Goal: Task Accomplishment & Management: Manage account settings

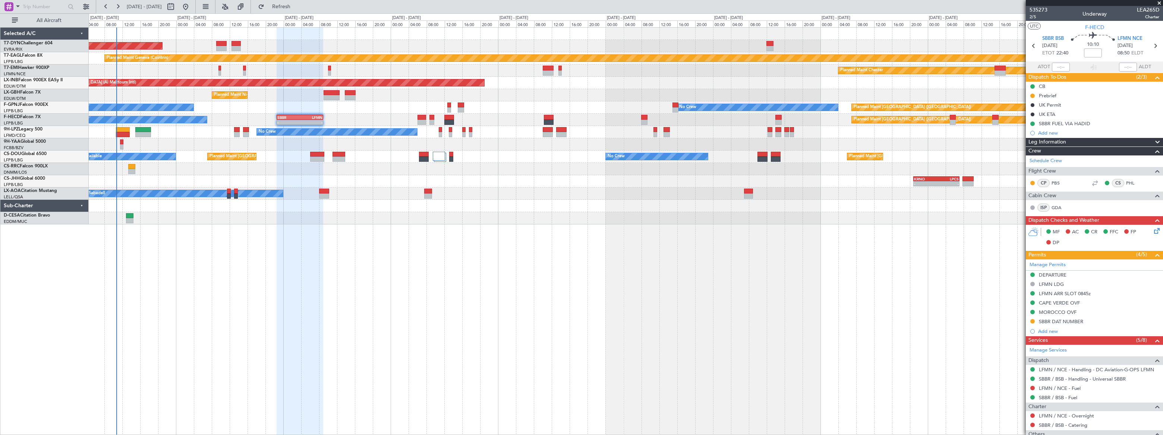
scroll to position [102, 0]
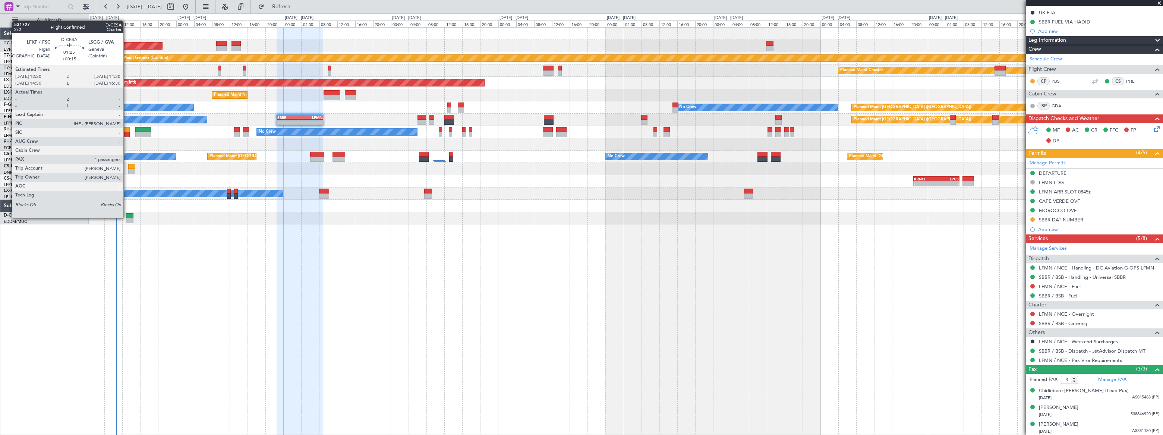
click at [127, 217] on div at bounding box center [130, 215] width 8 height 5
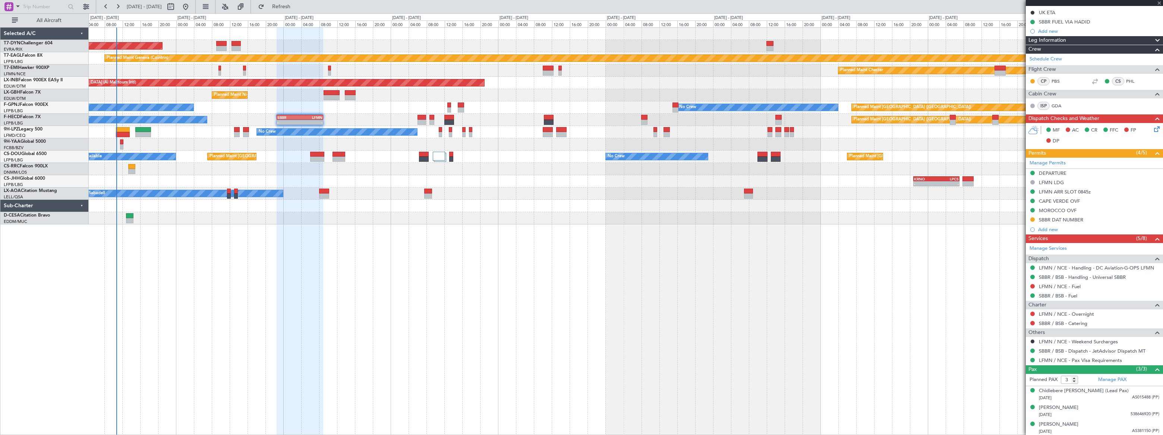
type input "+00:15"
type input "4"
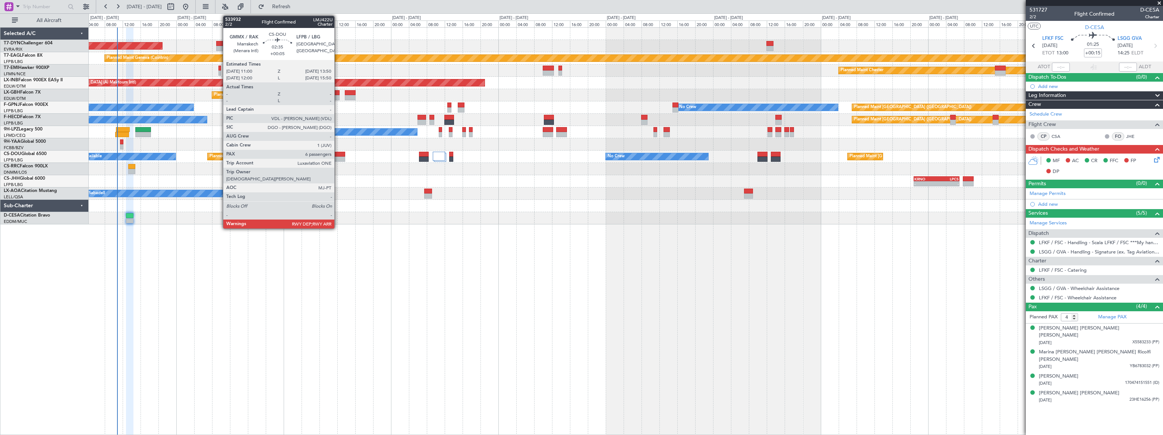
click at [338, 155] on div at bounding box center [339, 154] width 13 height 5
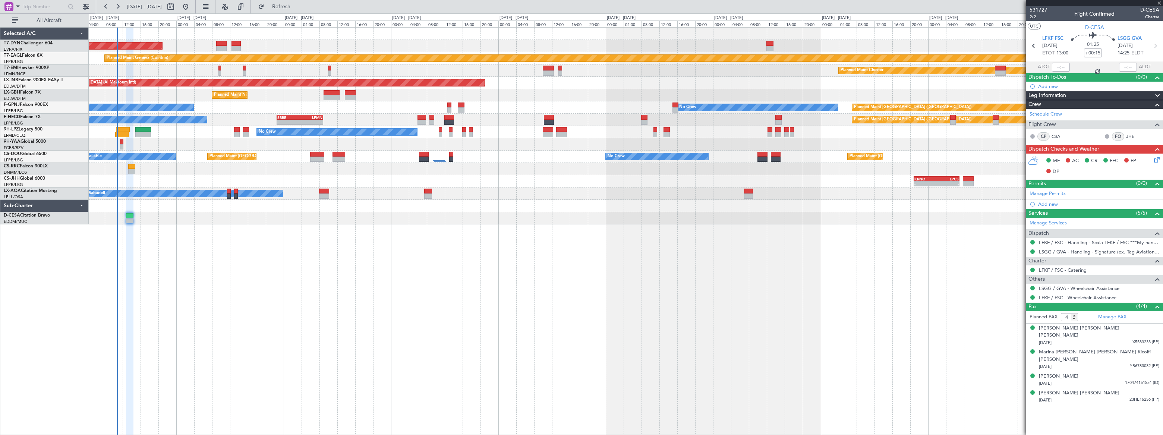
type input "+00:05"
type input "6"
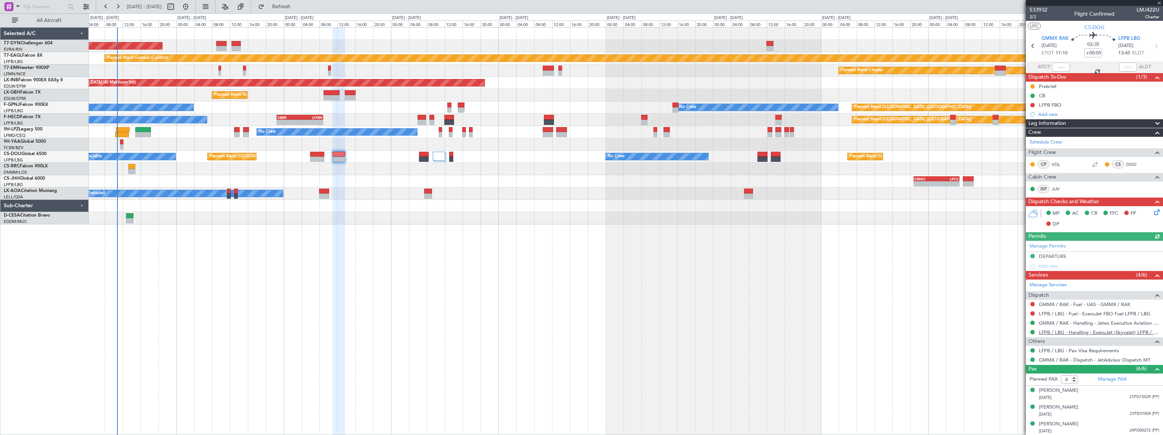
click at [1113, 332] on link "LFPB / LBG - Handling - ExecuJet (Skyvalet) LFPB / LBG" at bounding box center [1099, 332] width 120 height 6
click at [297, 5] on span "Refresh" at bounding box center [281, 6] width 31 height 5
click at [1153, 211] on icon at bounding box center [1156, 211] width 6 height 6
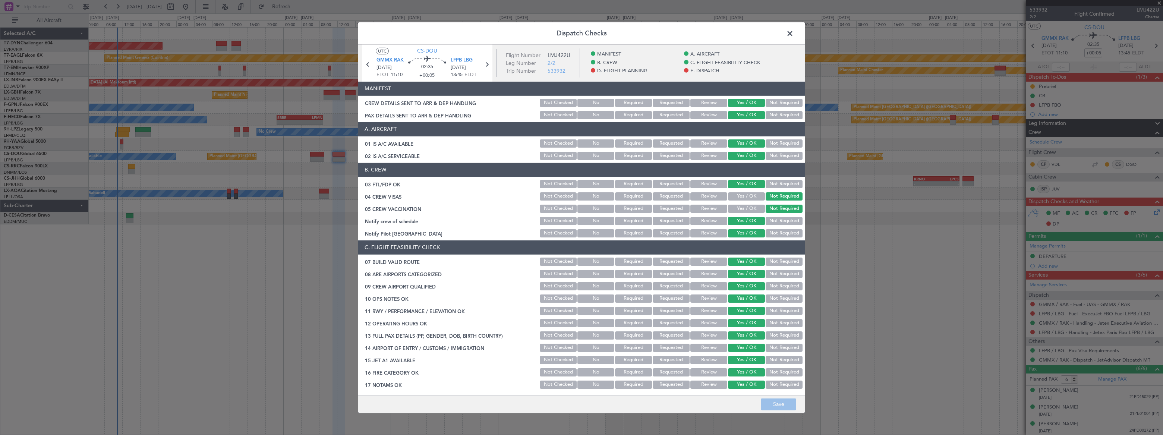
click at [745, 103] on button "Yes / OK" at bounding box center [746, 103] width 37 height 8
click at [742, 116] on button "Yes / OK" at bounding box center [746, 115] width 37 height 8
click at [742, 101] on button "Yes / OK" at bounding box center [746, 103] width 37 height 8
click at [702, 101] on button "Review" at bounding box center [709, 103] width 37 height 8
click at [701, 112] on button "Review" at bounding box center [709, 115] width 37 height 8
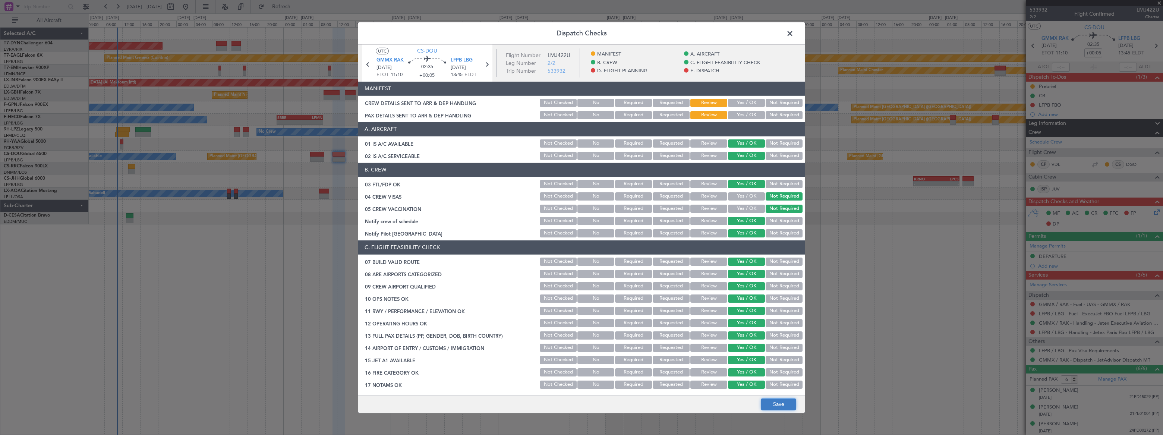
click at [786, 404] on button "Save" at bounding box center [778, 405] width 35 height 12
drag, startPoint x: 789, startPoint y: 33, endPoint x: 808, endPoint y: 40, distance: 21.0
click at [794, 33] on span at bounding box center [794, 35] width 0 height 15
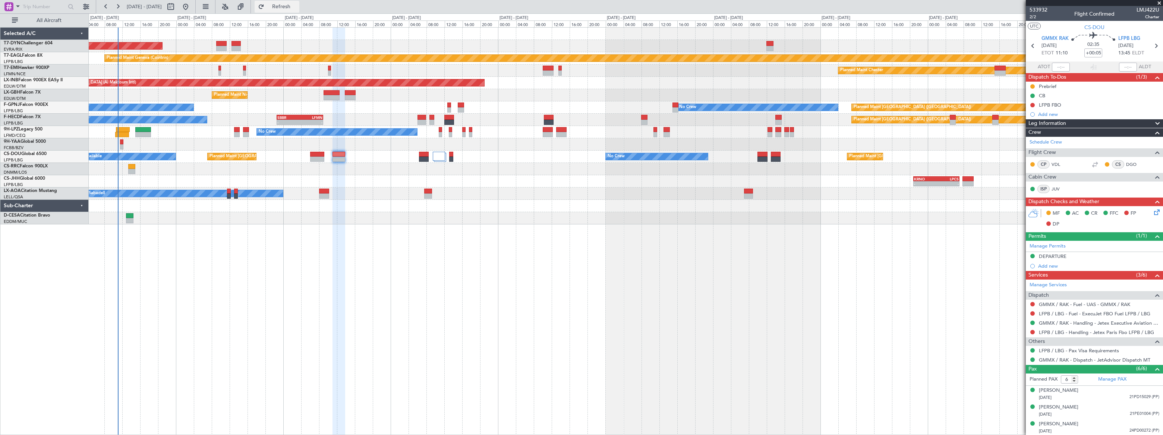
click at [297, 7] on span "Refresh" at bounding box center [281, 6] width 31 height 5
click at [297, 8] on span "Refreshing..." at bounding box center [281, 6] width 31 height 5
click at [312, 14] on div "[DATE] - [DATE]" at bounding box center [299, 18] width 31 height 9
click at [297, 4] on span "Refresh" at bounding box center [281, 6] width 31 height 5
click at [896, 226] on div "AOG Maint Riga (Riga Intl) Planned Maint Geneva ([GEOGRAPHIC_DATA]) Planned Mai…" at bounding box center [626, 231] width 1075 height 408
